Goal: Use online tool/utility: Use online tool/utility

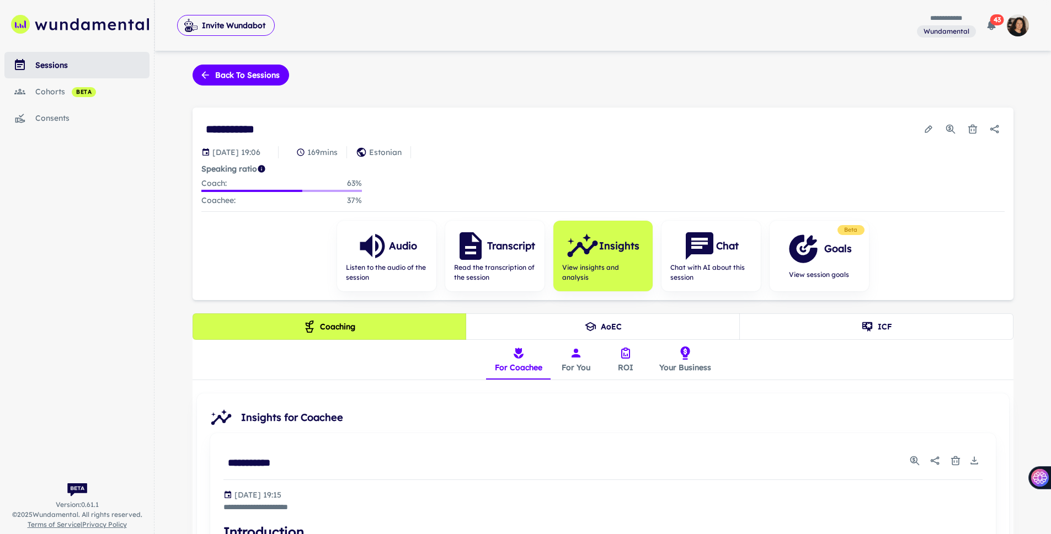
click at [73, 66] on div "sessions" at bounding box center [92, 65] width 114 height 12
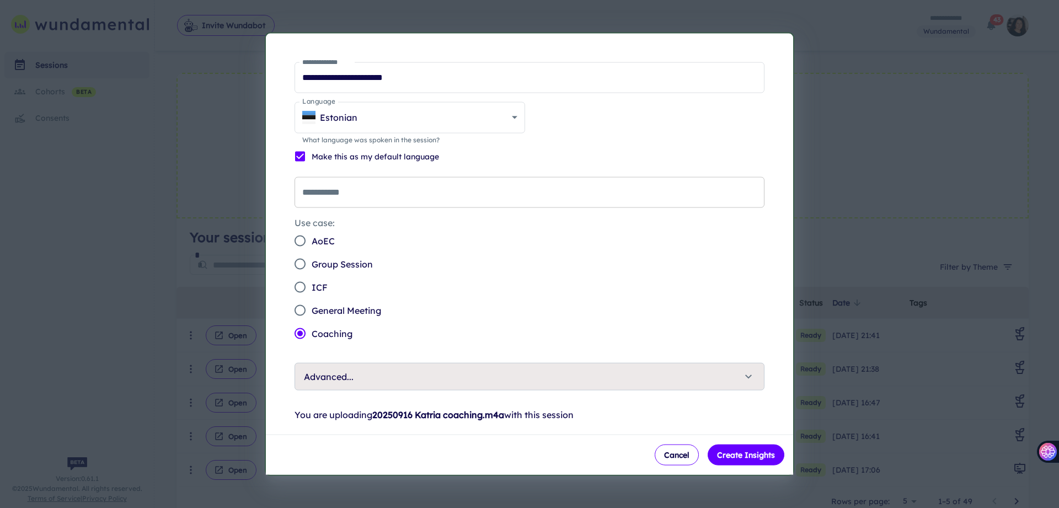
click at [317, 197] on input "**********" at bounding box center [530, 192] width 470 height 31
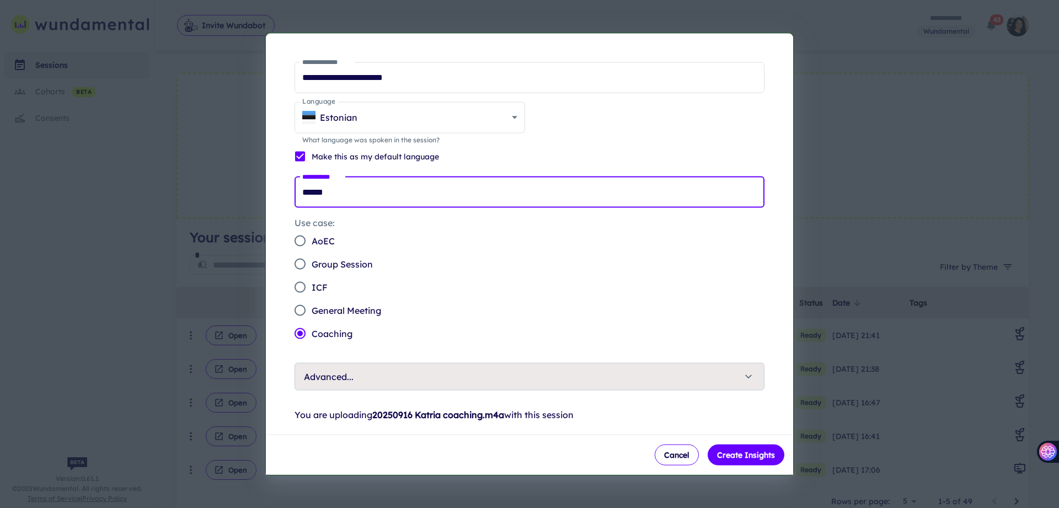
type input "******"
click at [485, 325] on div "Use case: AoEC Group Session ICF General Meeting Coaching" at bounding box center [525, 275] width 479 height 137
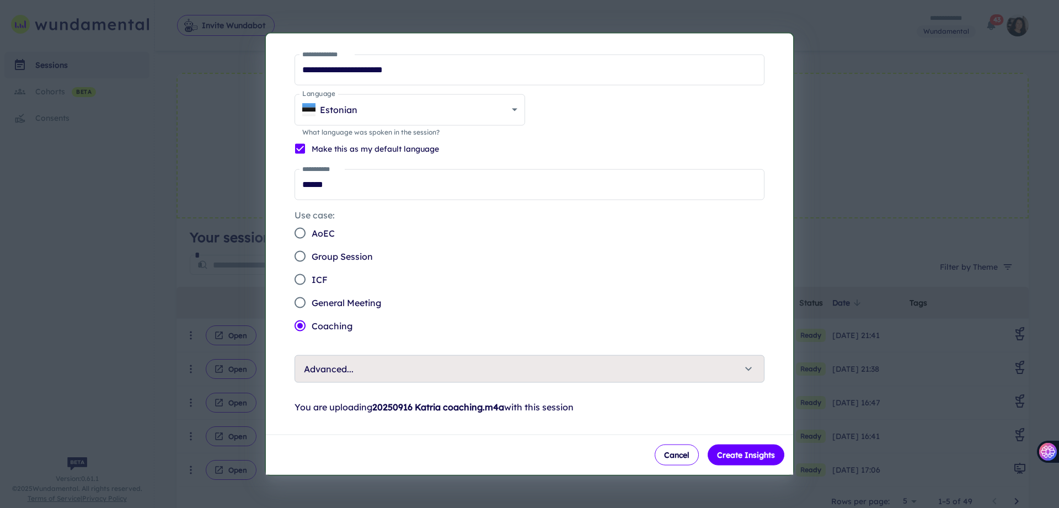
scroll to position [19, 0]
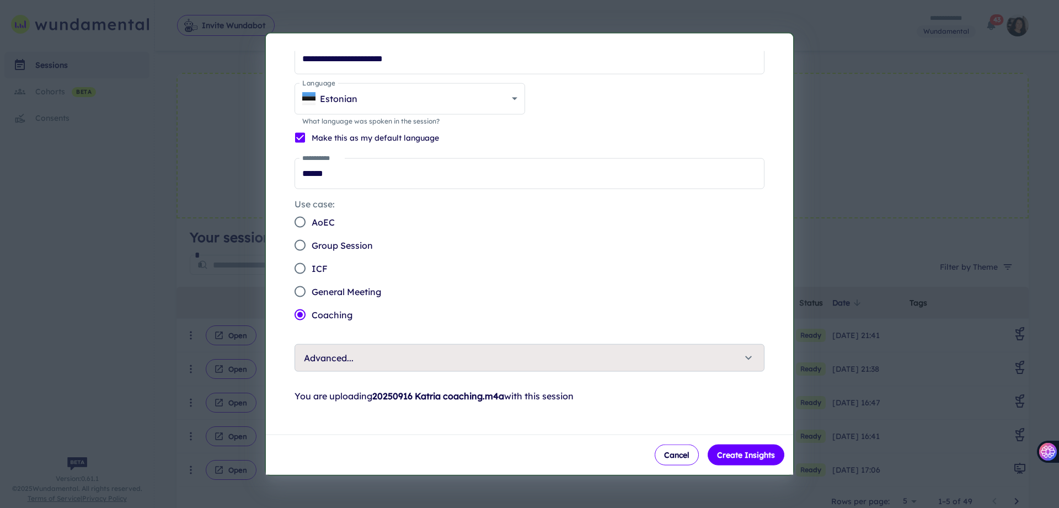
click at [708, 357] on span "Advanced..." at bounding box center [523, 357] width 438 height 13
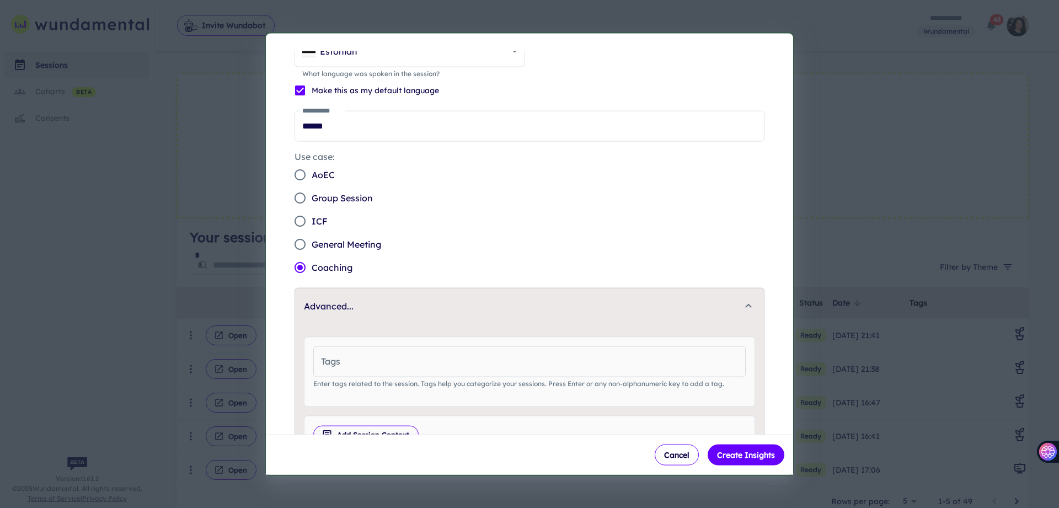
scroll to position [68, 0]
click at [421, 357] on input "Tags" at bounding box center [529, 359] width 433 height 31
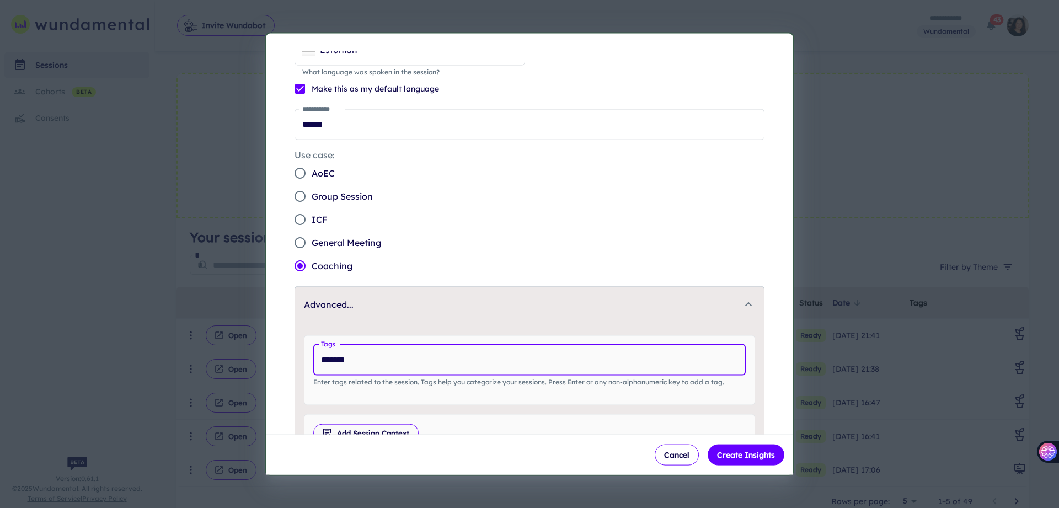
type input "********"
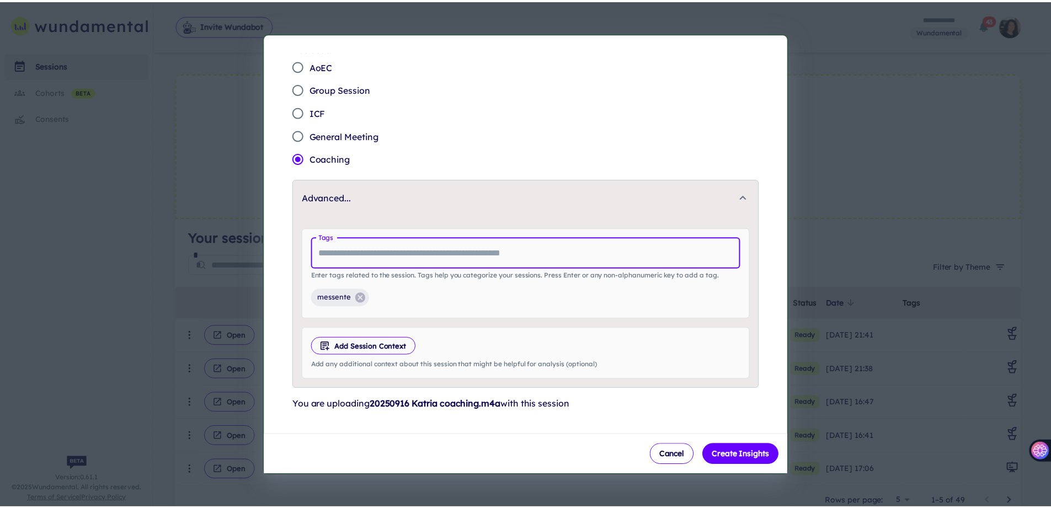
scroll to position [183, 0]
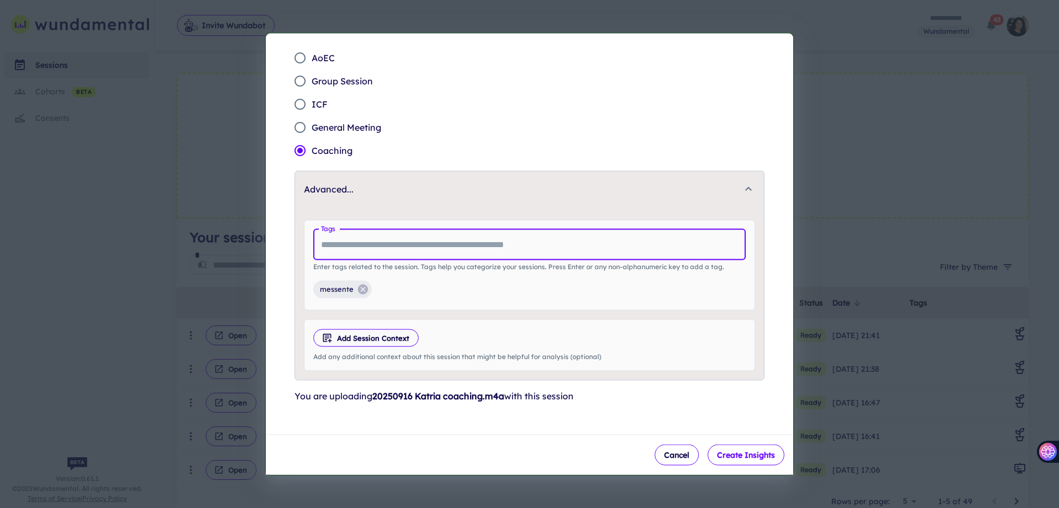
click at [724, 458] on button "Create Insights" at bounding box center [746, 455] width 77 height 21
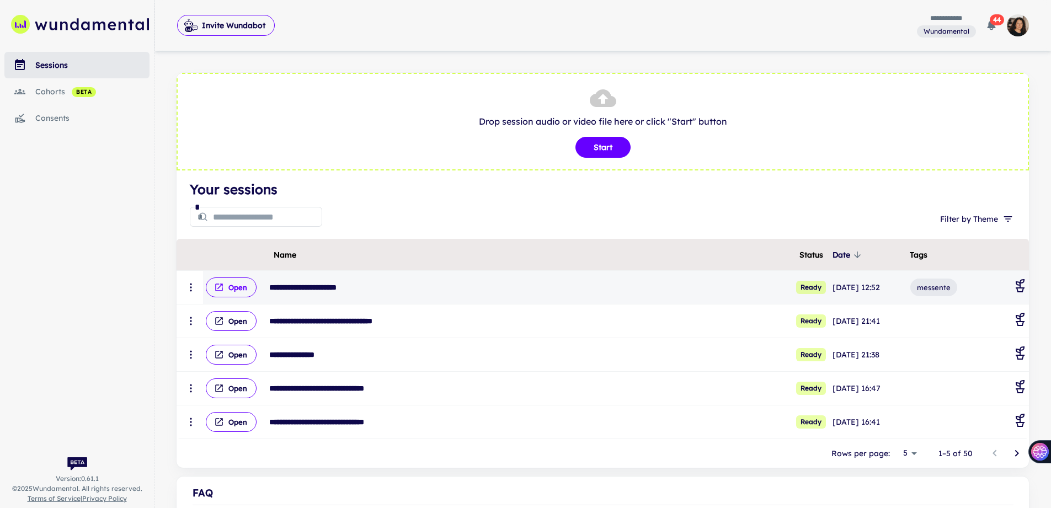
click at [237, 290] on button "Open" at bounding box center [231, 287] width 51 height 20
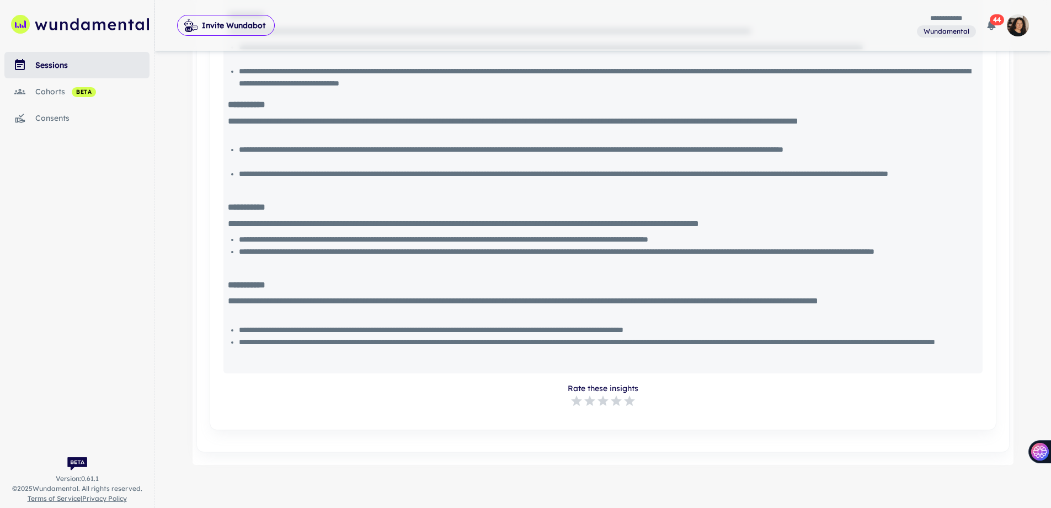
scroll to position [284, 0]
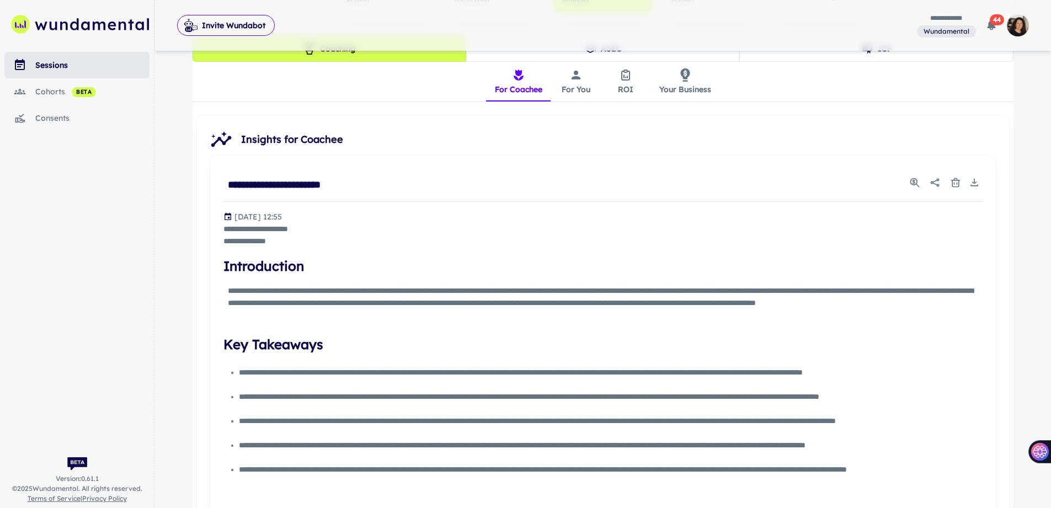
click at [574, 79] on icon "insights tabs" at bounding box center [575, 74] width 13 height 13
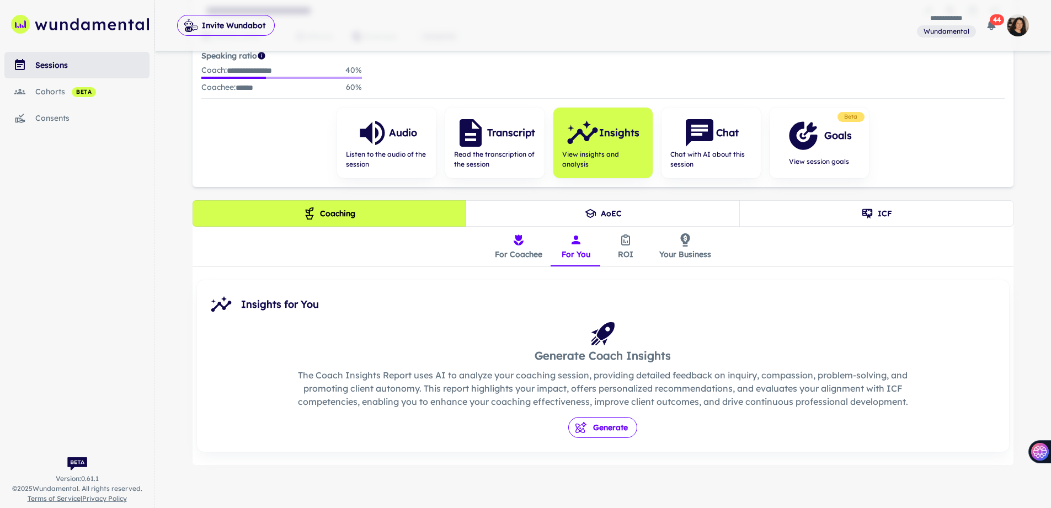
click at [580, 426] on icon "button" at bounding box center [580, 427] width 11 height 11
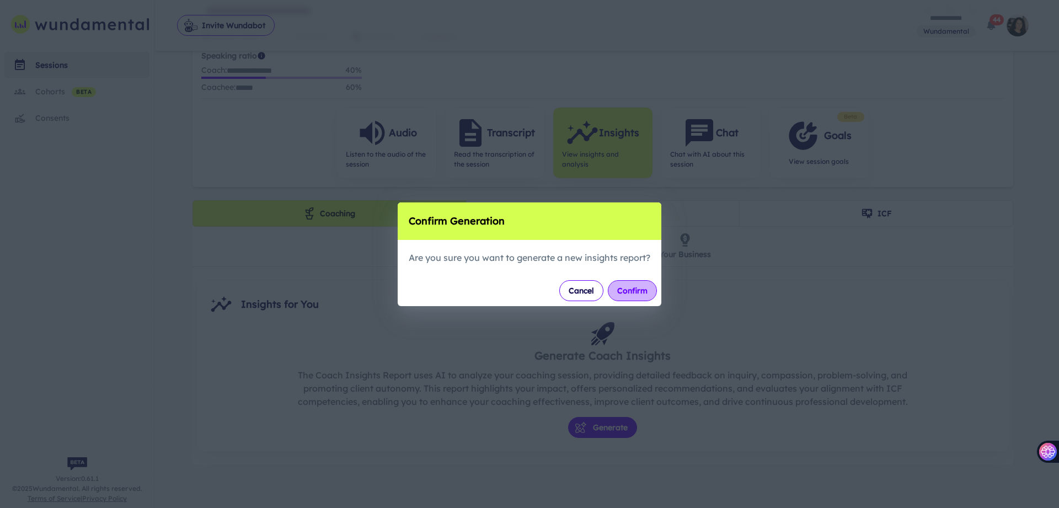
click at [621, 287] on button "Confirm" at bounding box center [632, 290] width 49 height 21
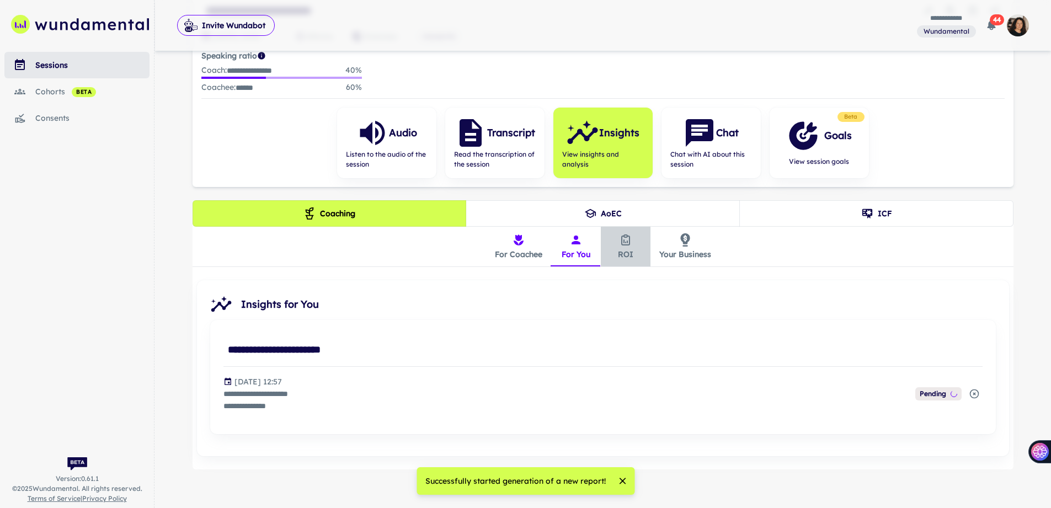
click at [628, 245] on button "ROI" at bounding box center [626, 247] width 50 height 40
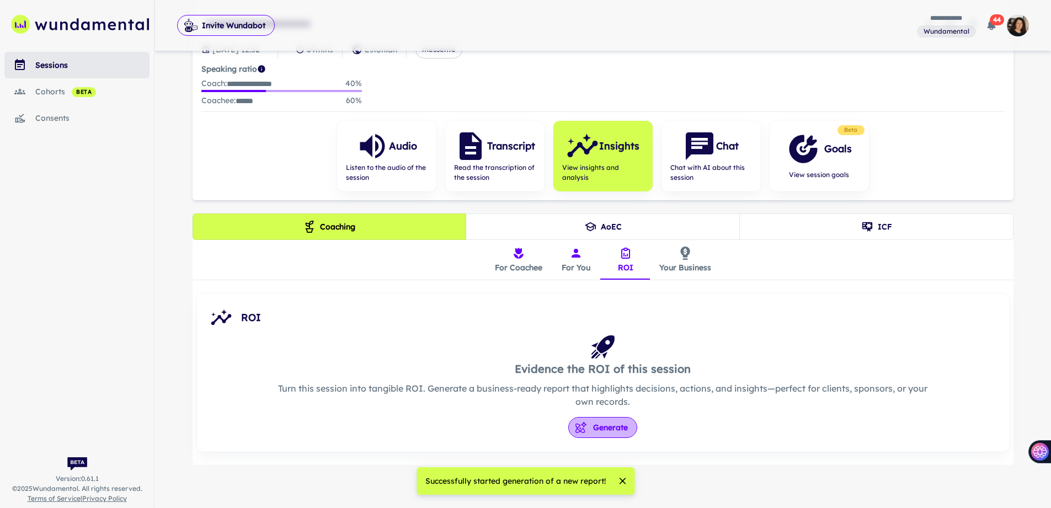
click at [596, 435] on button "Generate" at bounding box center [602, 427] width 69 height 21
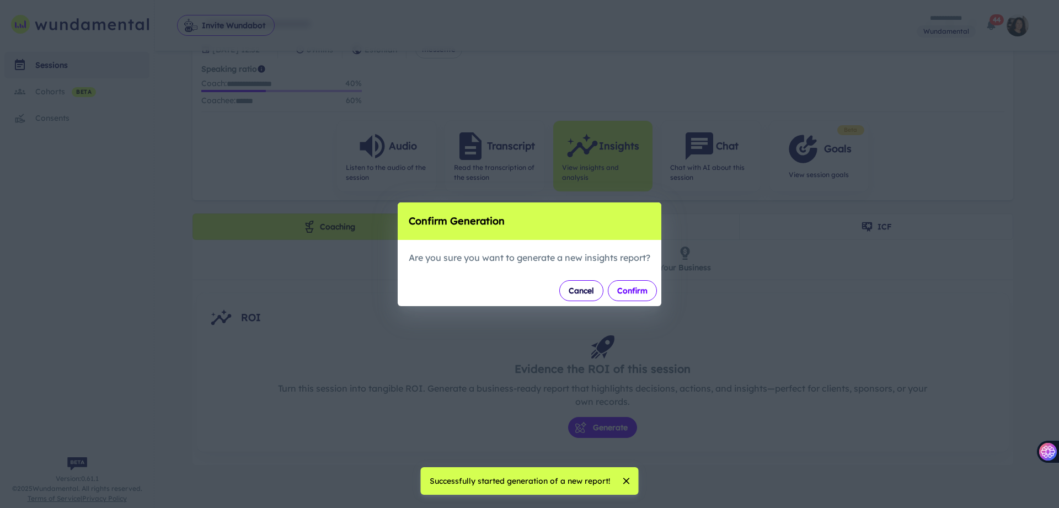
click at [647, 291] on button "Confirm" at bounding box center [632, 290] width 49 height 21
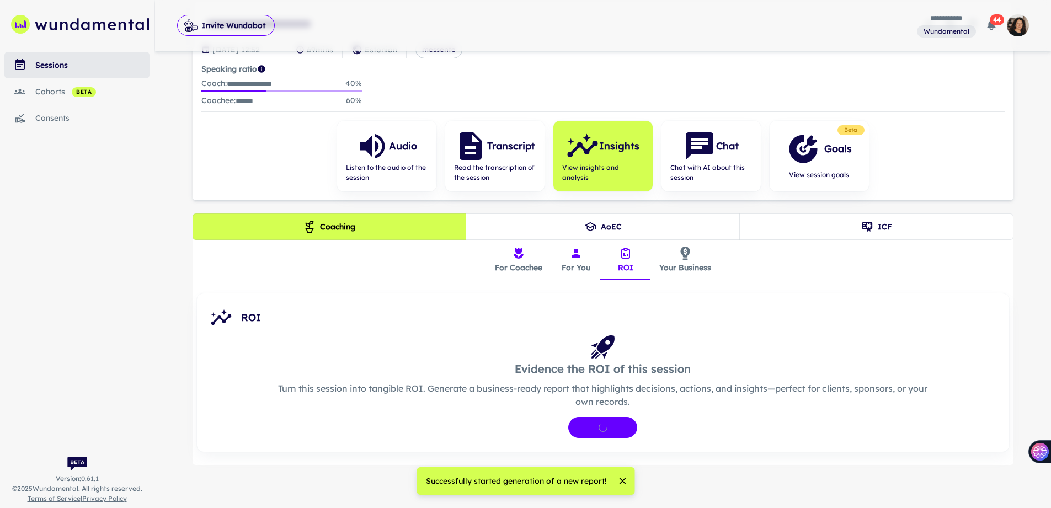
click at [674, 265] on button "Your Business" at bounding box center [685, 260] width 70 height 40
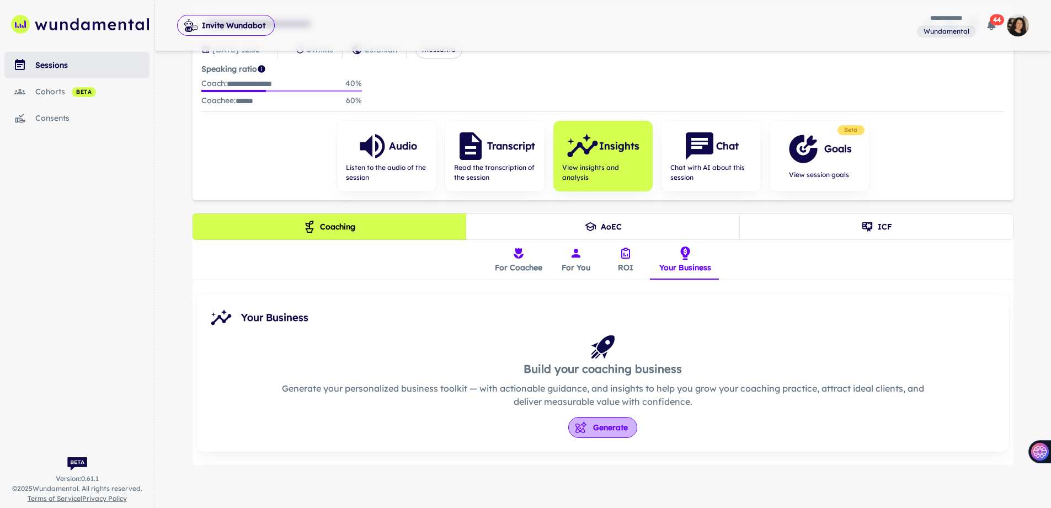
click at [594, 427] on button "Generate" at bounding box center [602, 427] width 69 height 21
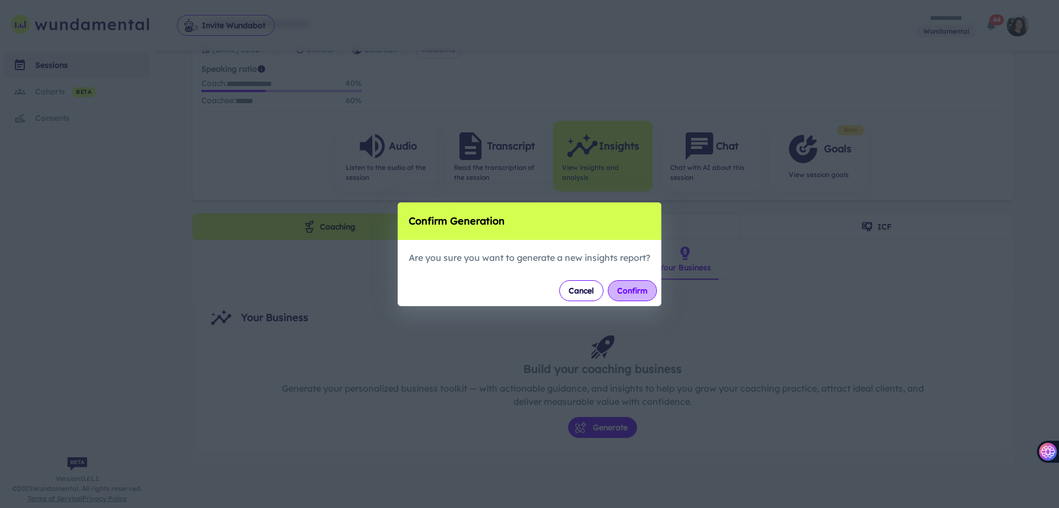
click at [620, 287] on button "Confirm" at bounding box center [632, 290] width 49 height 21
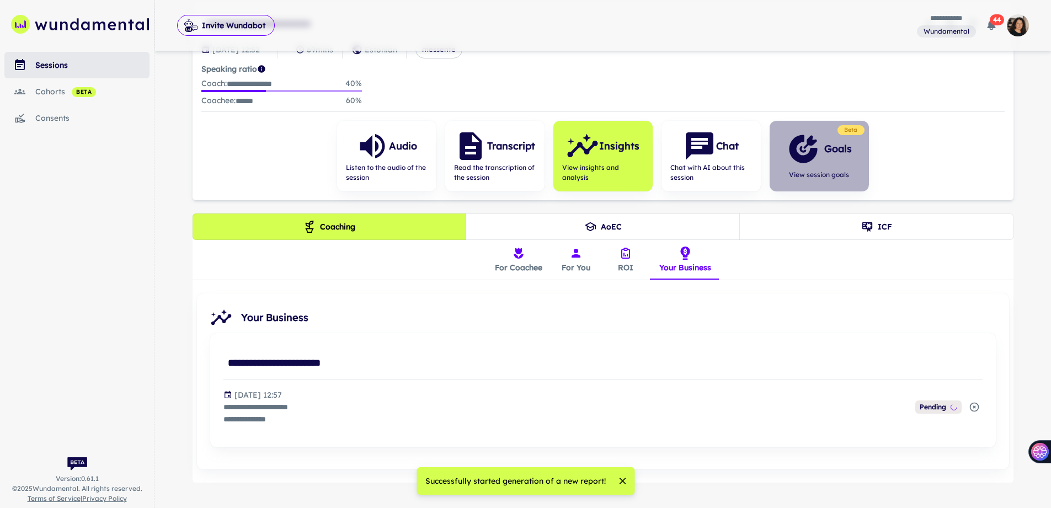
click at [803, 166] on div "Goals View session goals" at bounding box center [819, 156] width 83 height 71
